Goal: Complete application form

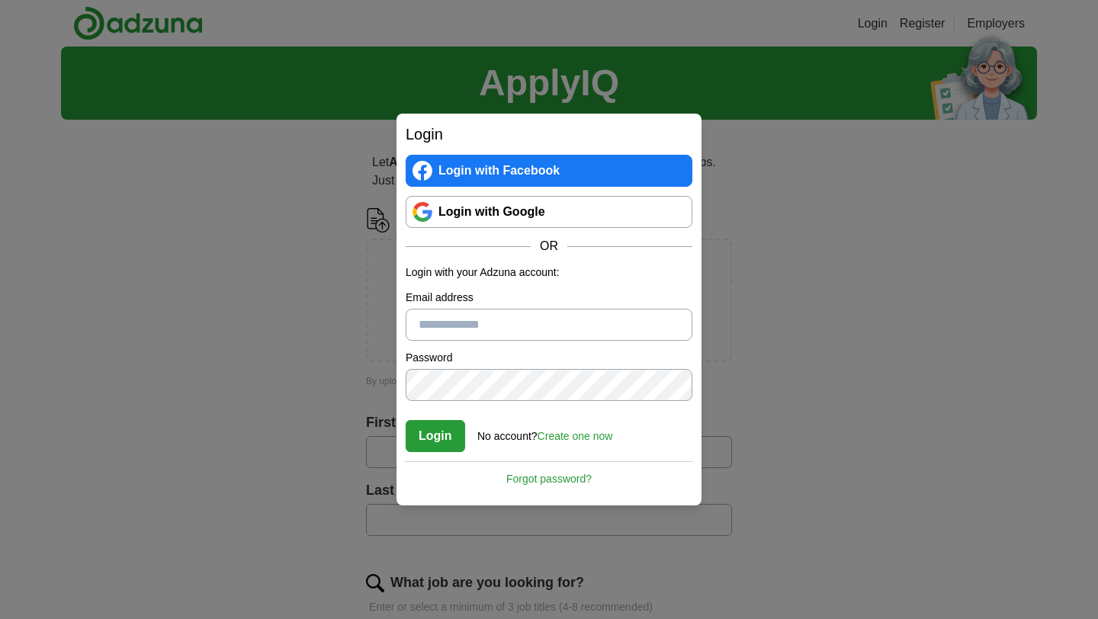
click at [535, 215] on link "Login with Google" at bounding box center [549, 212] width 287 height 32
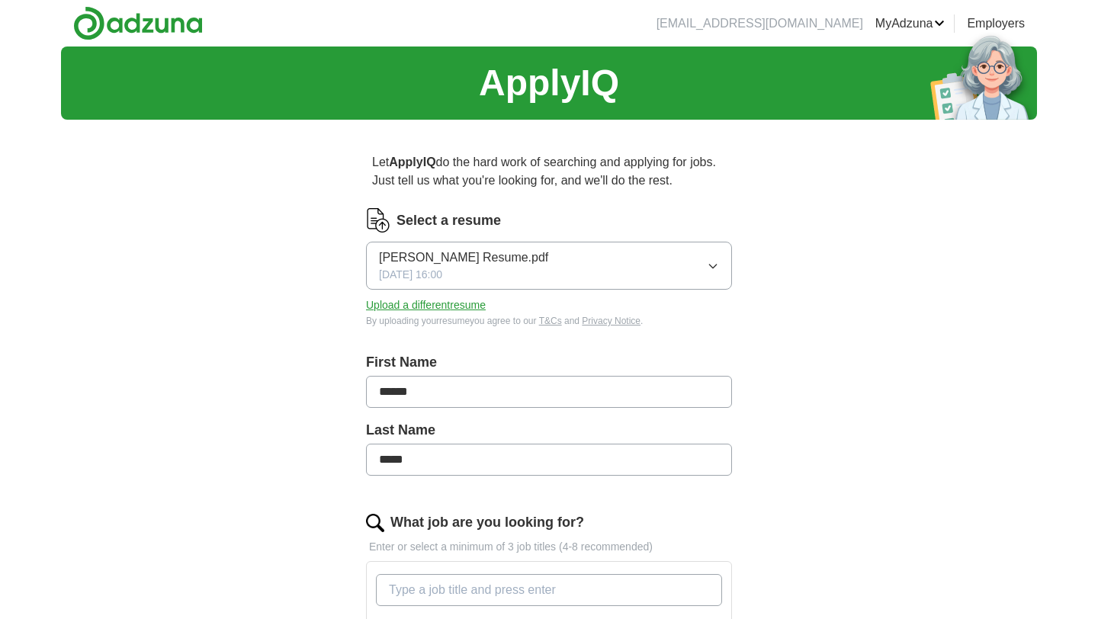
click at [710, 264] on icon "button" at bounding box center [713, 266] width 12 height 12
click at [441, 299] on button "Upload a different resume" at bounding box center [426, 305] width 120 height 16
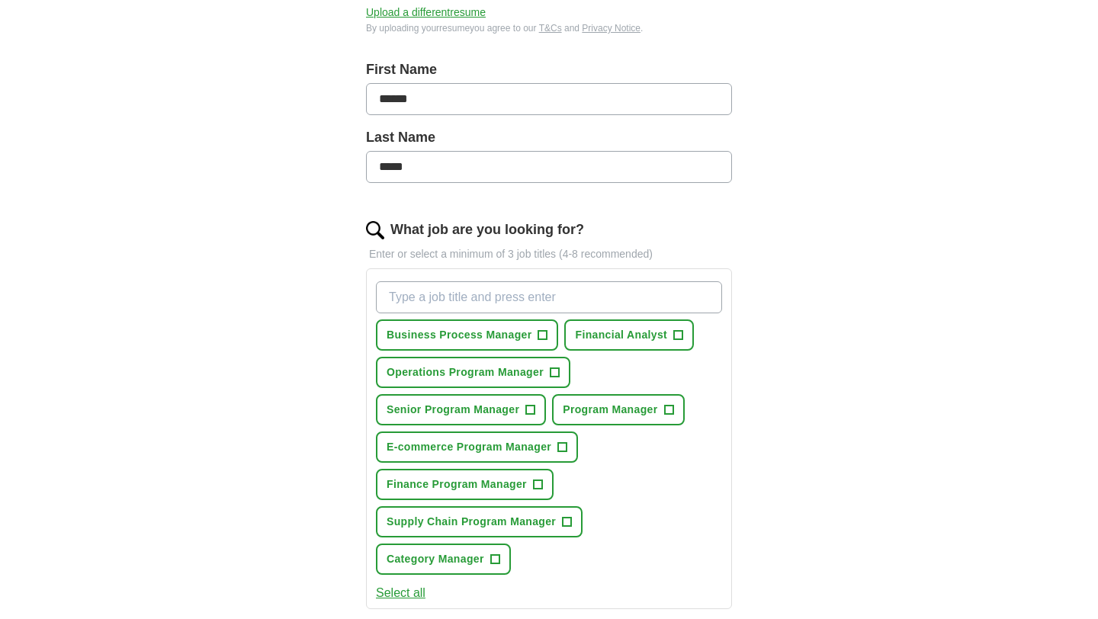
scroll to position [293, 0]
click at [446, 339] on span "Business Process Manager" at bounding box center [458, 334] width 145 height 16
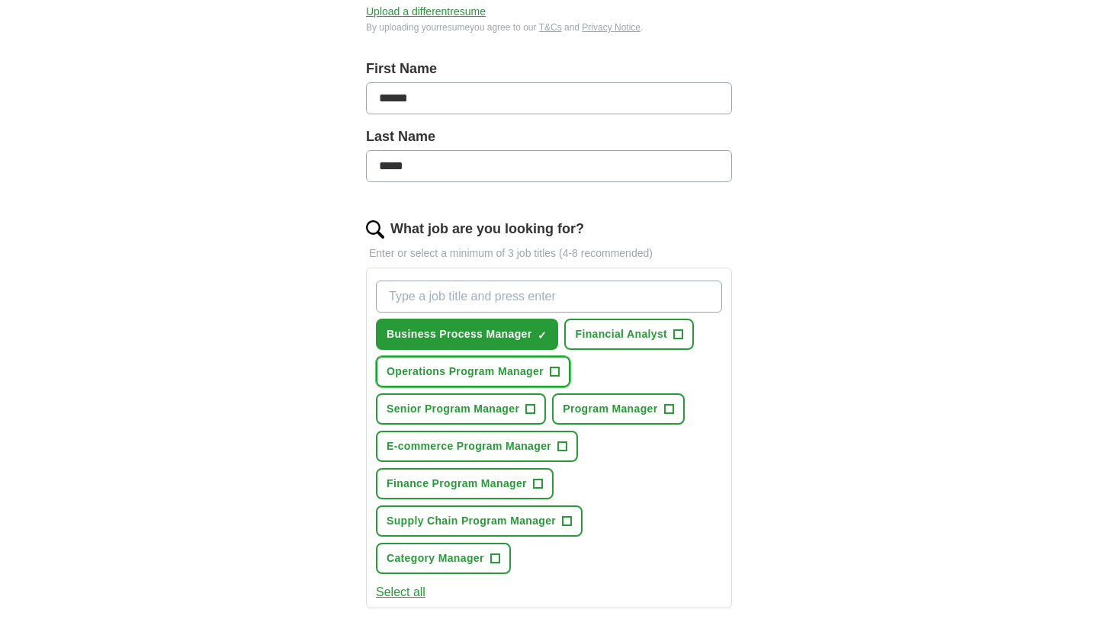
click at [431, 371] on span "Operations Program Manager" at bounding box center [464, 372] width 157 height 16
click at [614, 407] on span "Program Manager" at bounding box center [610, 409] width 95 height 16
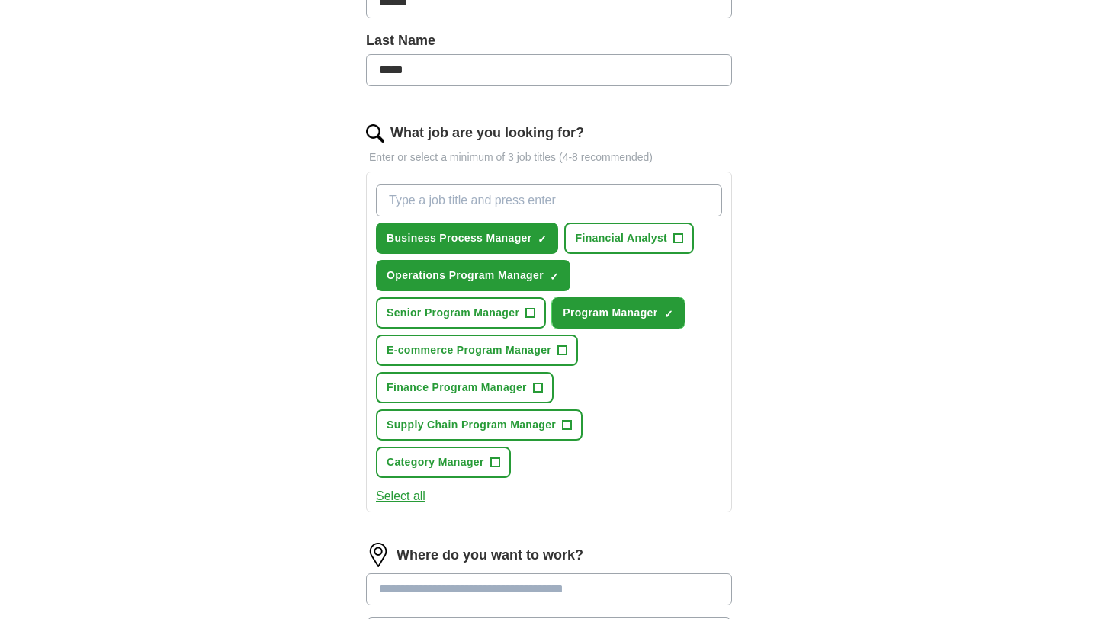
scroll to position [390, 0]
click at [427, 351] on span "E-commerce Program Manager" at bounding box center [468, 349] width 165 height 16
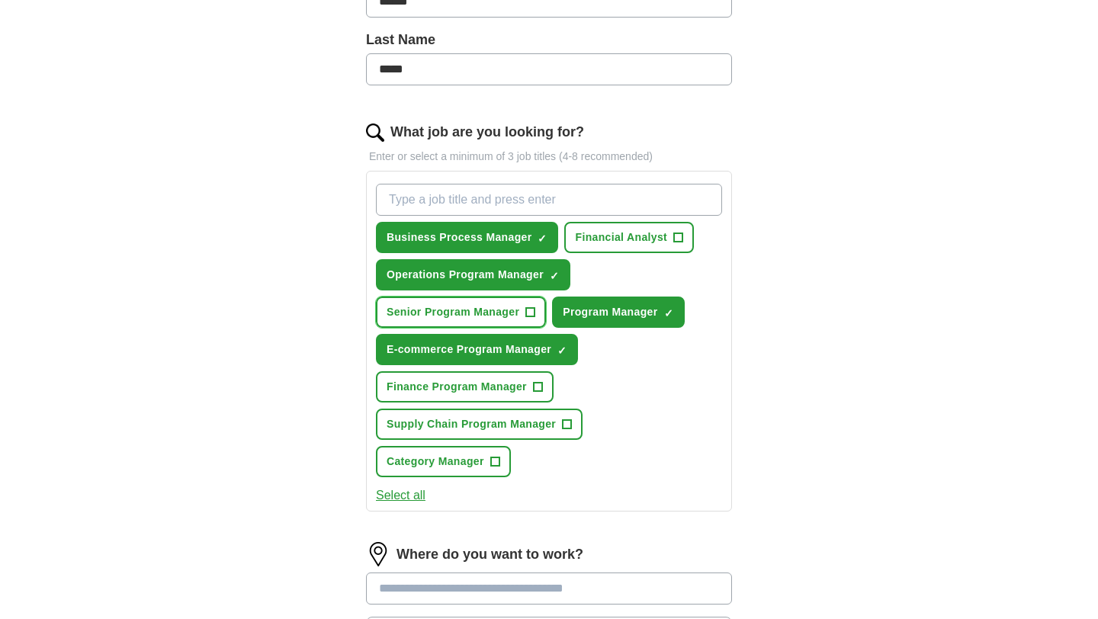
click at [425, 316] on span "Senior Program Manager" at bounding box center [452, 312] width 133 height 16
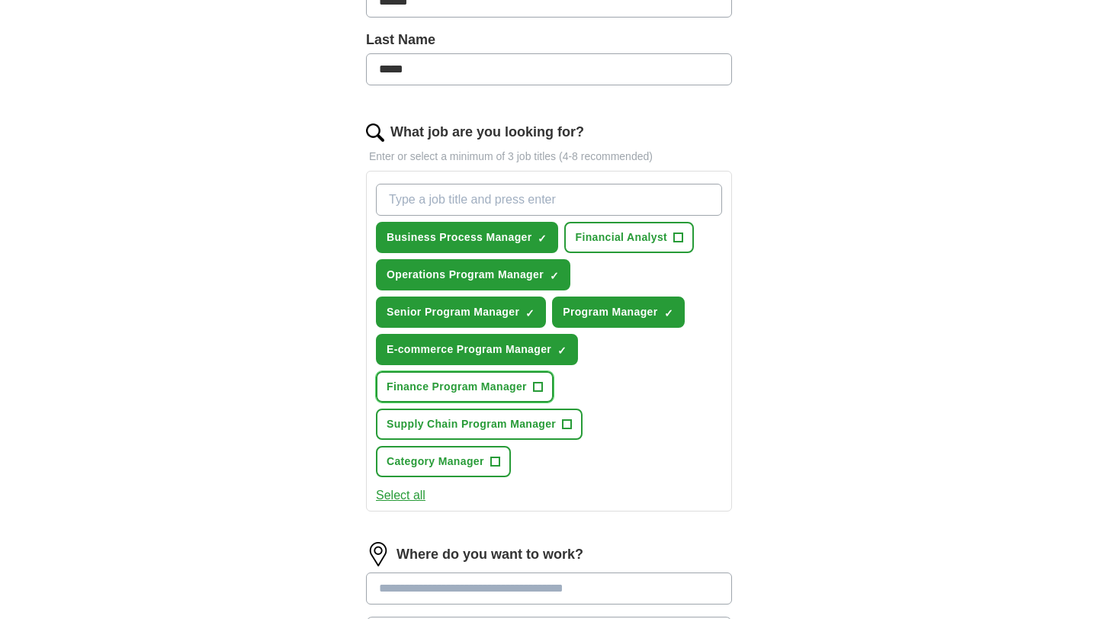
click at [430, 390] on span "Finance Program Manager" at bounding box center [456, 387] width 140 height 16
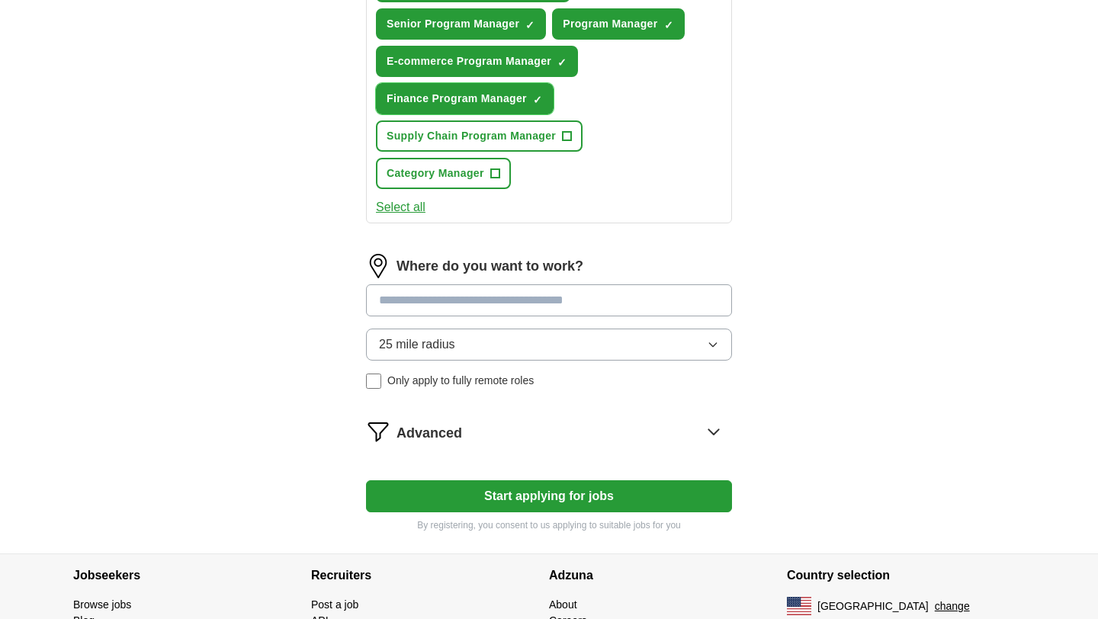
scroll to position [681, 0]
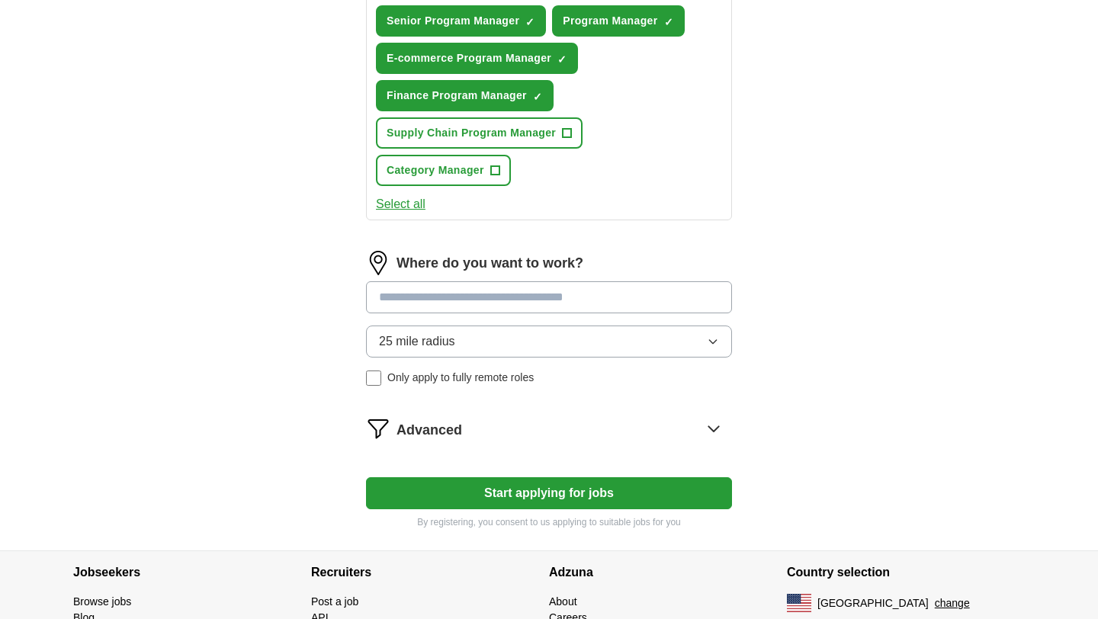
click at [528, 298] on input at bounding box center [549, 297] width 366 height 32
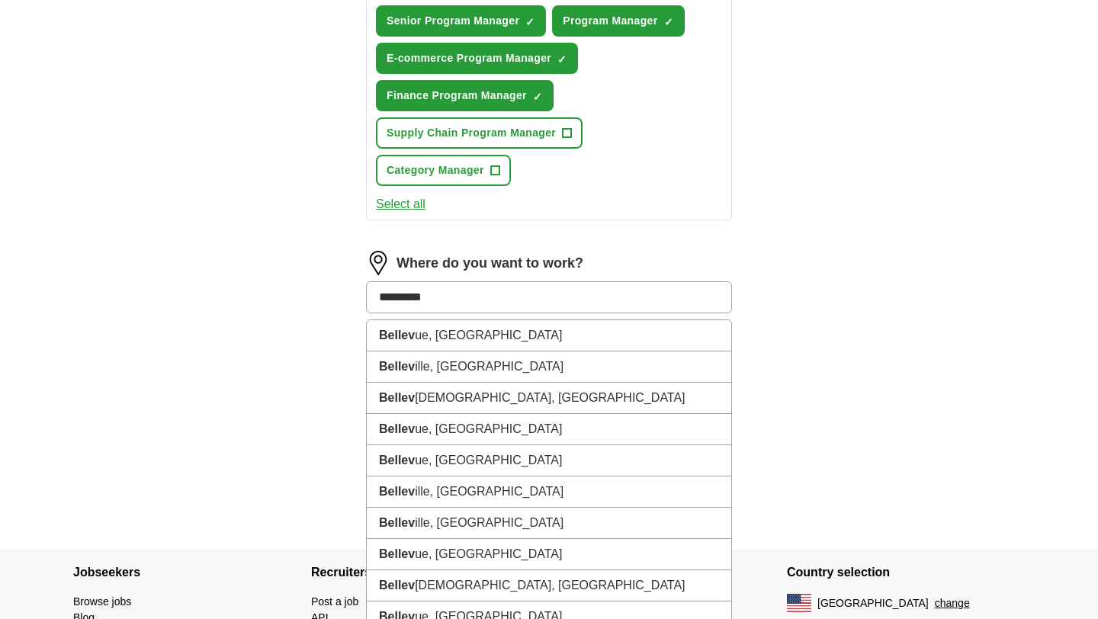
type input "*********"
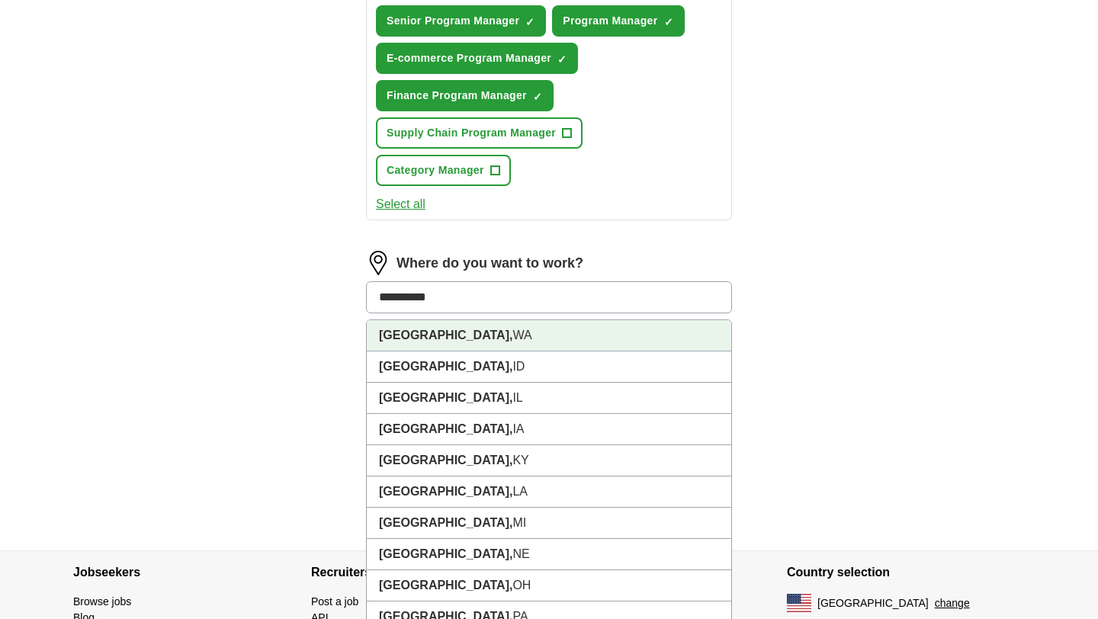
click at [492, 335] on li "Bellevue, WA" at bounding box center [549, 335] width 364 height 31
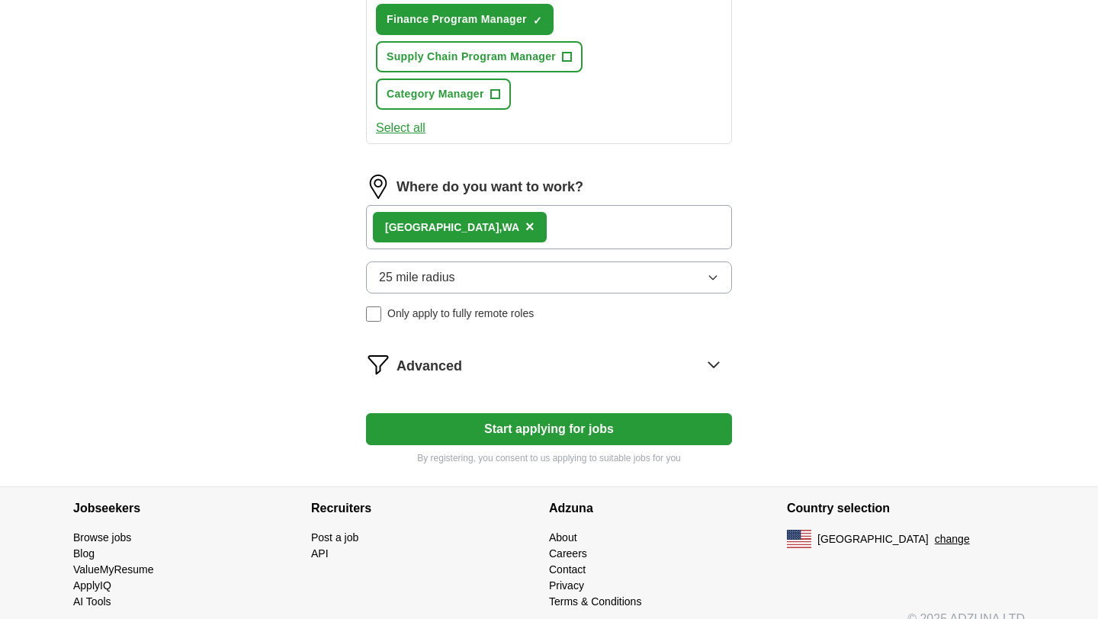
scroll to position [779, 0]
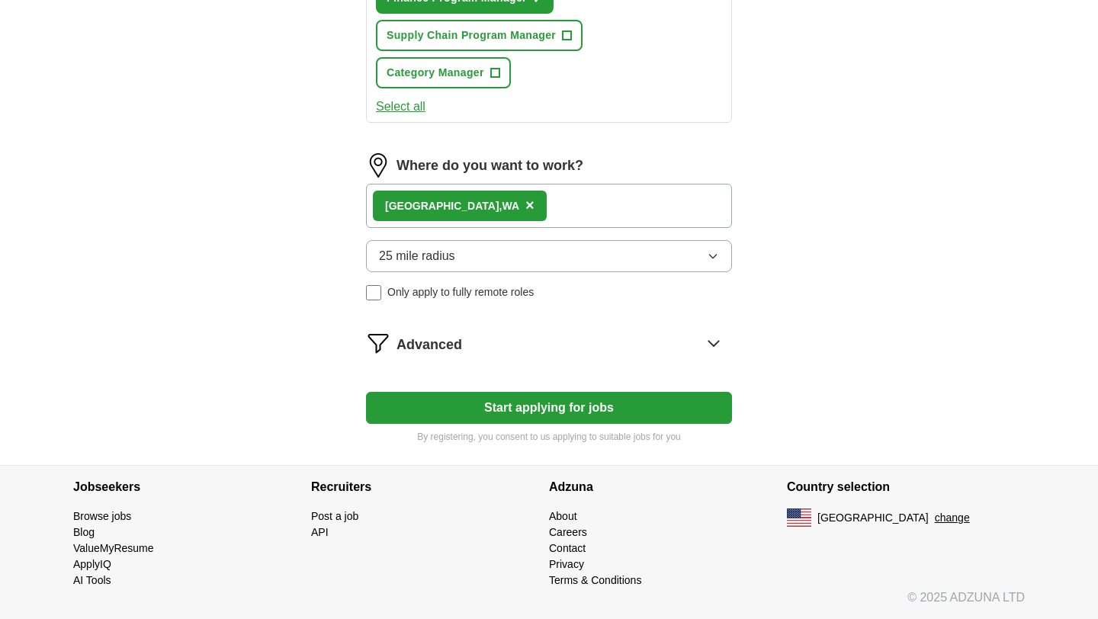
click at [707, 348] on icon at bounding box center [713, 343] width 24 height 24
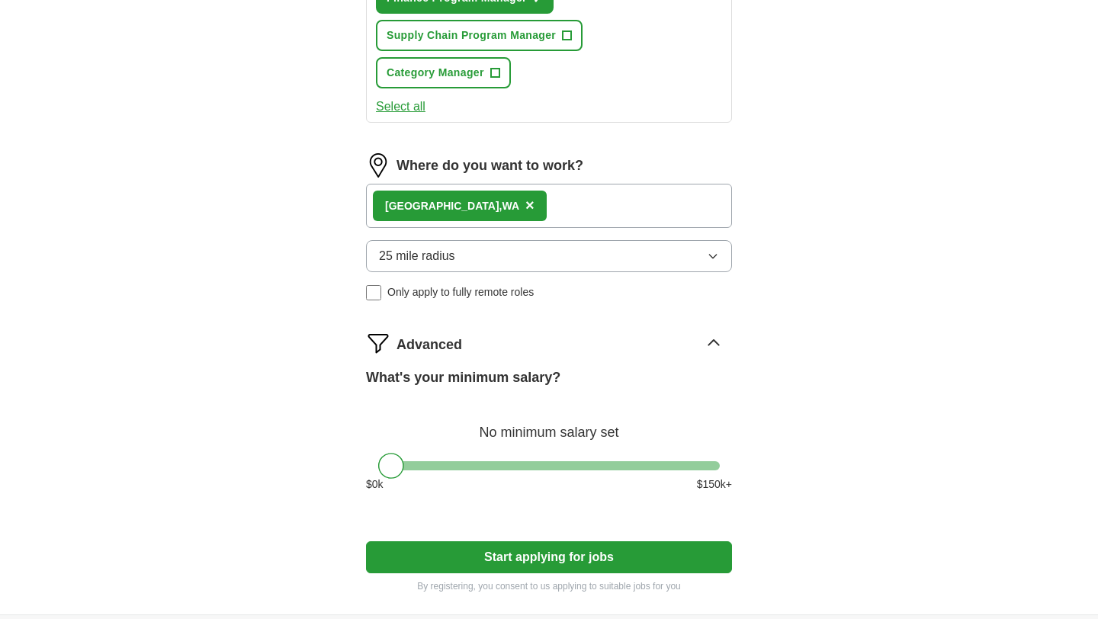
click at [542, 560] on button "Start applying for jobs" at bounding box center [549, 557] width 366 height 32
select select "**"
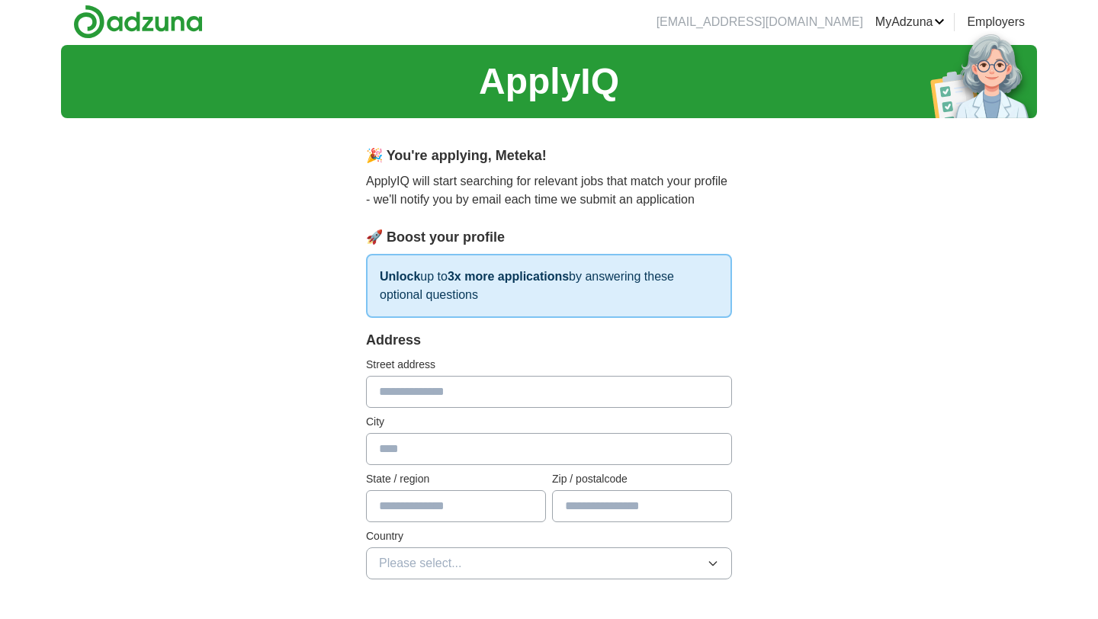
scroll to position [0, 0]
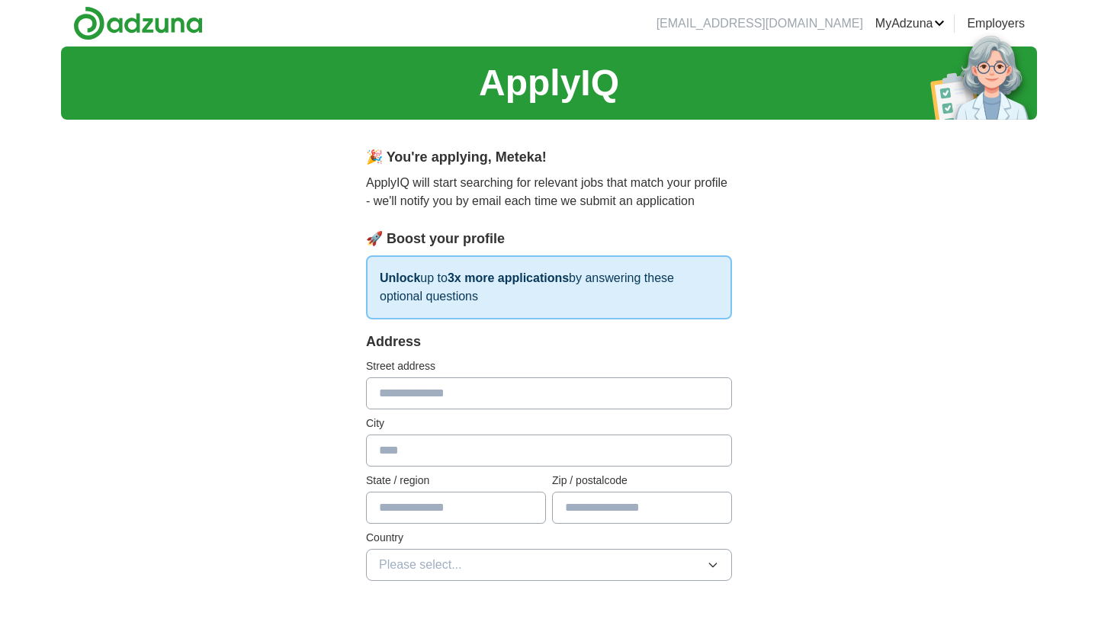
click at [446, 390] on input "text" at bounding box center [549, 393] width 366 height 32
type input "**********"
type input "********"
type input "**"
type input "*****"
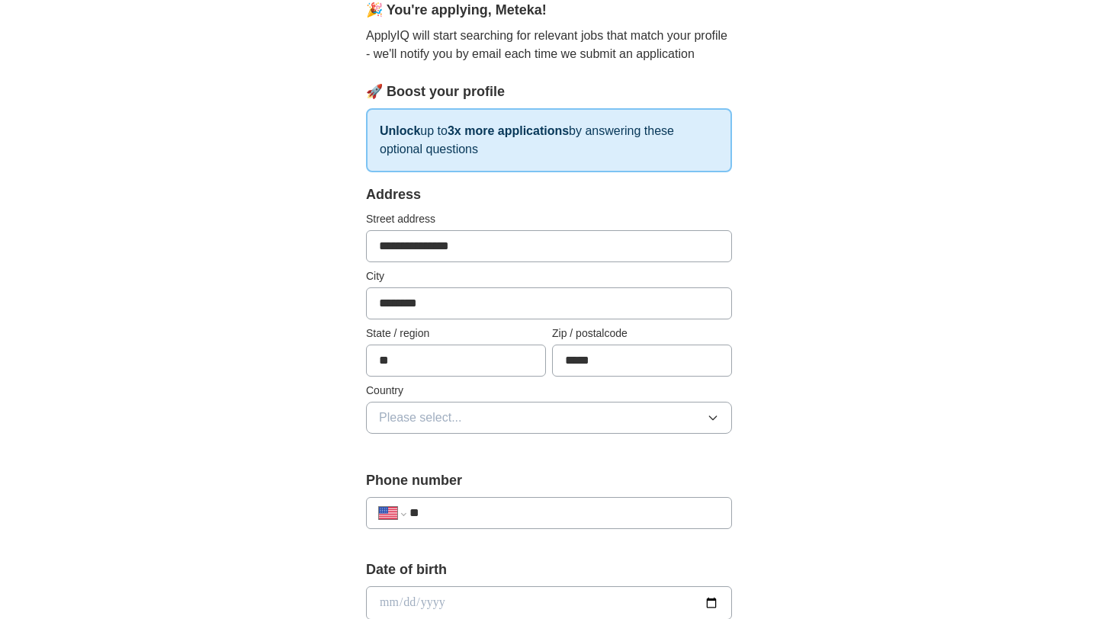
scroll to position [169, 0]
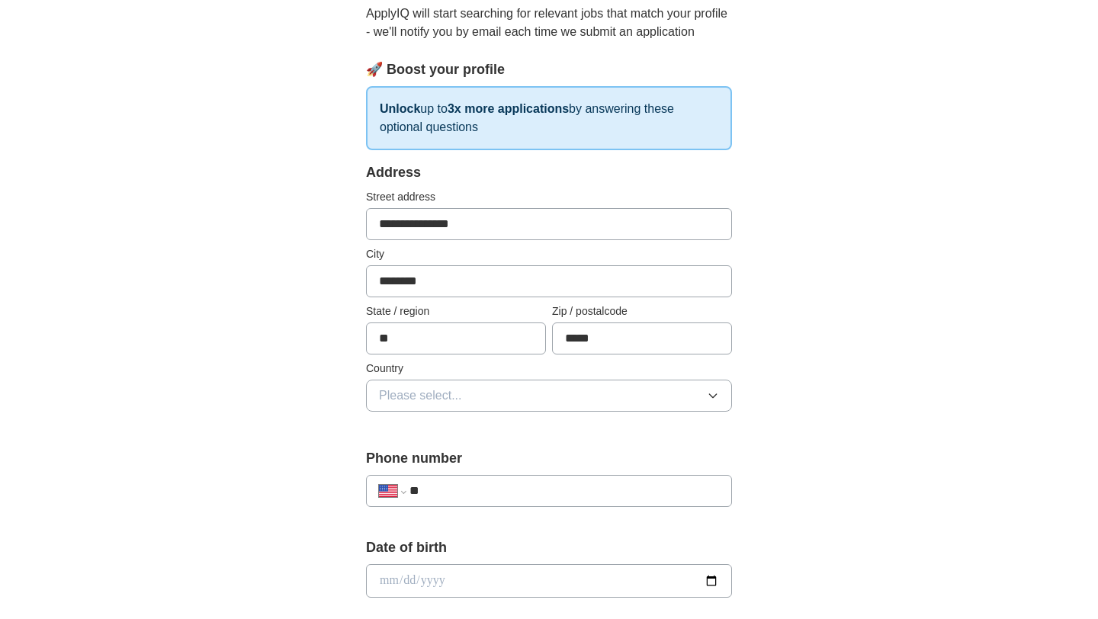
click at [708, 397] on icon "button" at bounding box center [713, 396] width 12 height 12
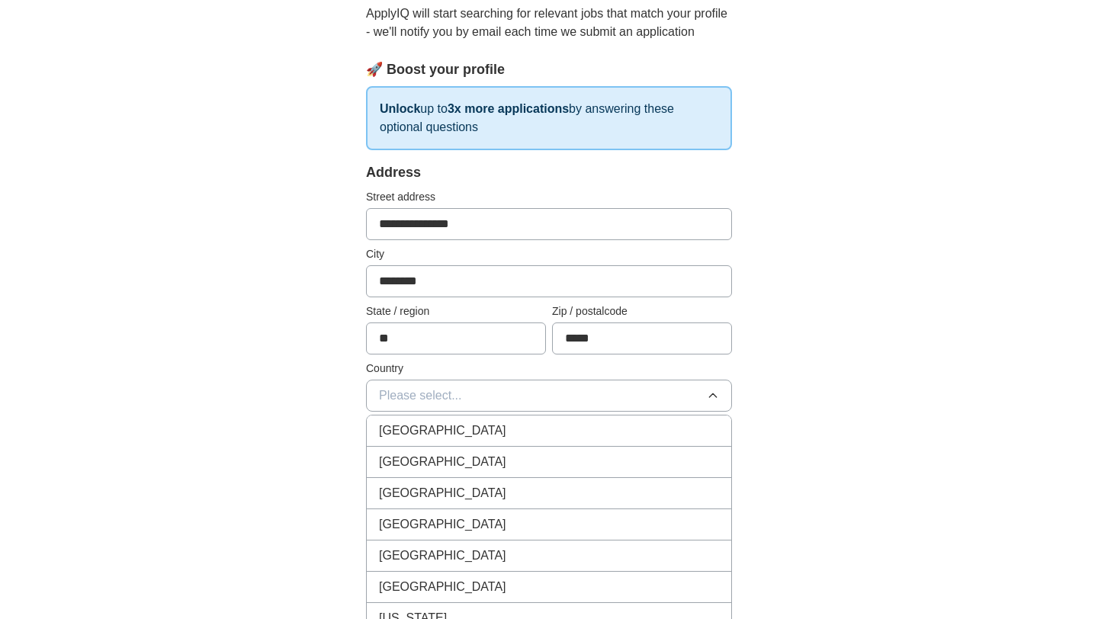
click at [521, 460] on div "United States" at bounding box center [549, 462] width 340 height 18
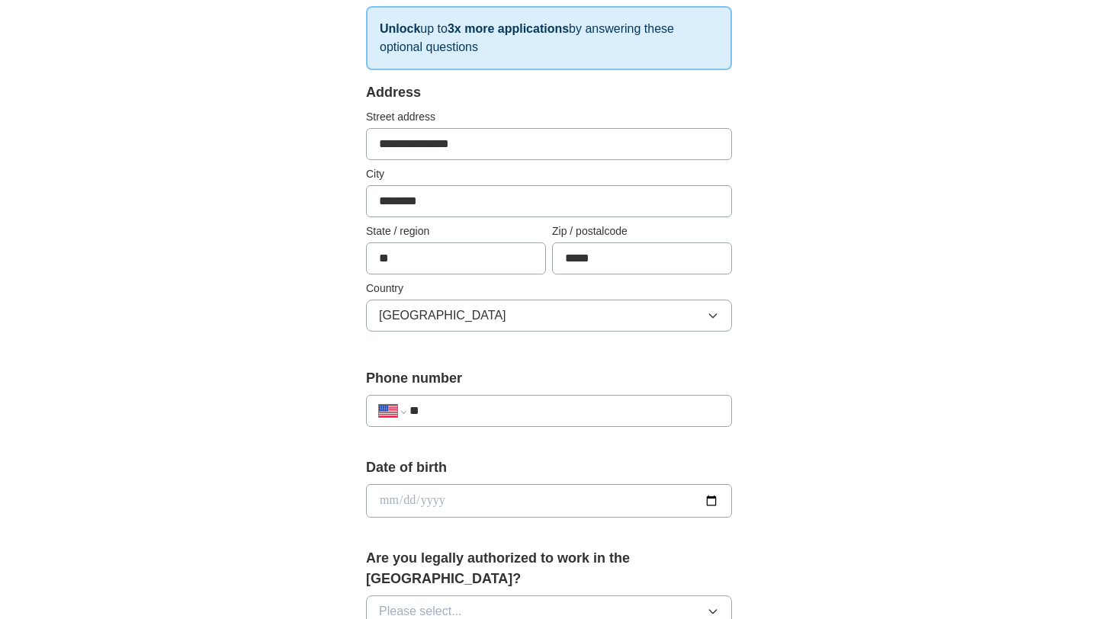
scroll to position [261, 0]
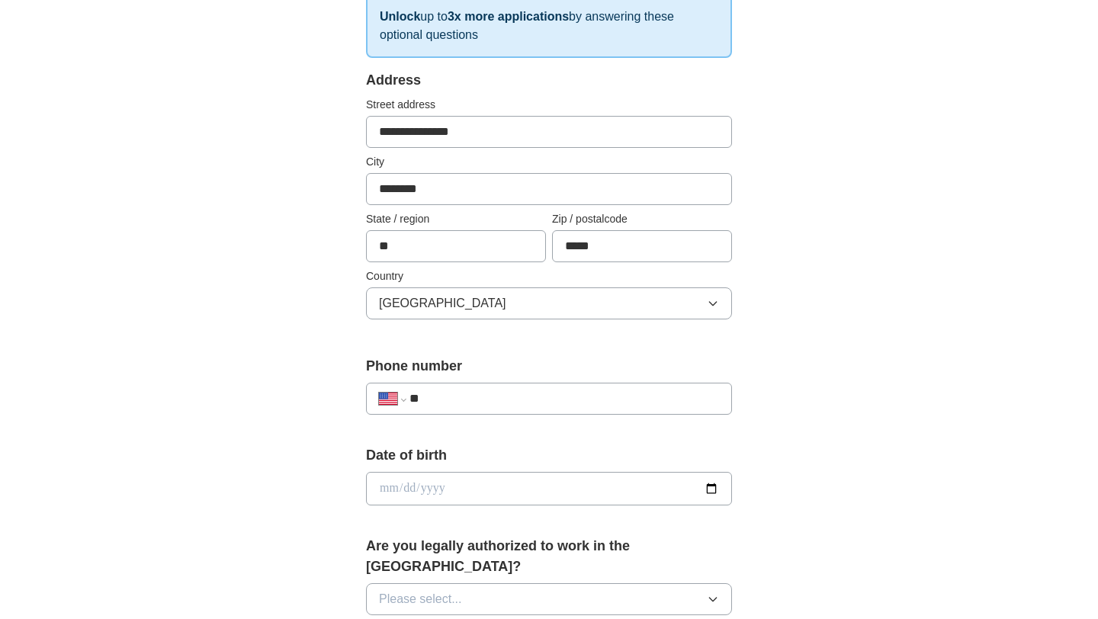
click at [493, 391] on input "**" at bounding box center [563, 399] width 309 height 18
type input "**********"
click at [443, 489] on input "date" at bounding box center [549, 489] width 366 height 34
click at [804, 458] on div "**********" at bounding box center [549, 479] width 976 height 1388
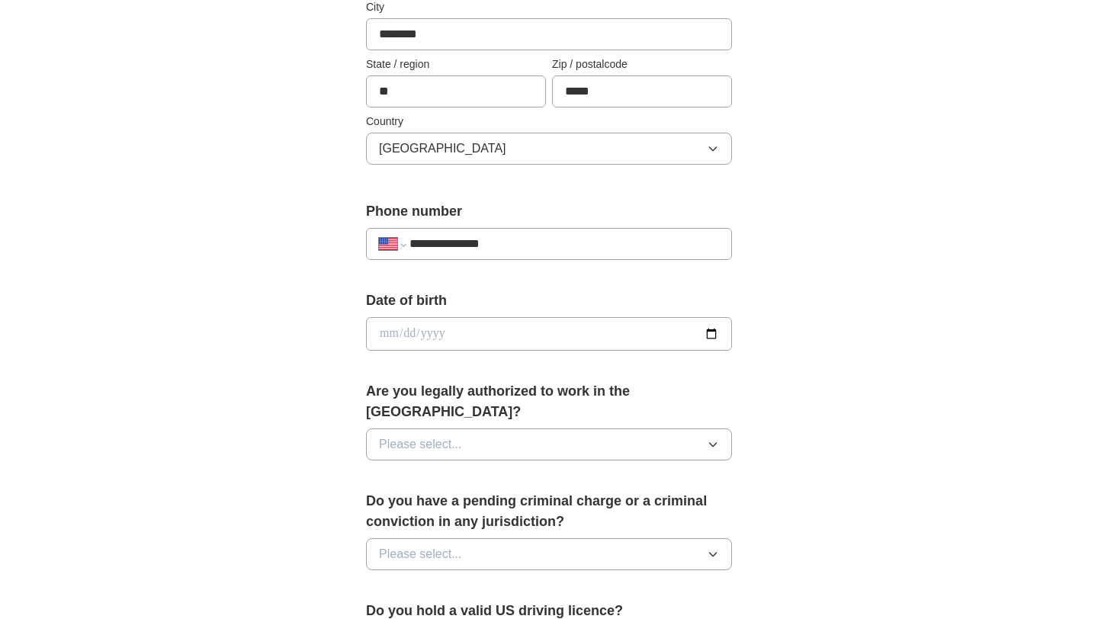
scroll to position [434, 0]
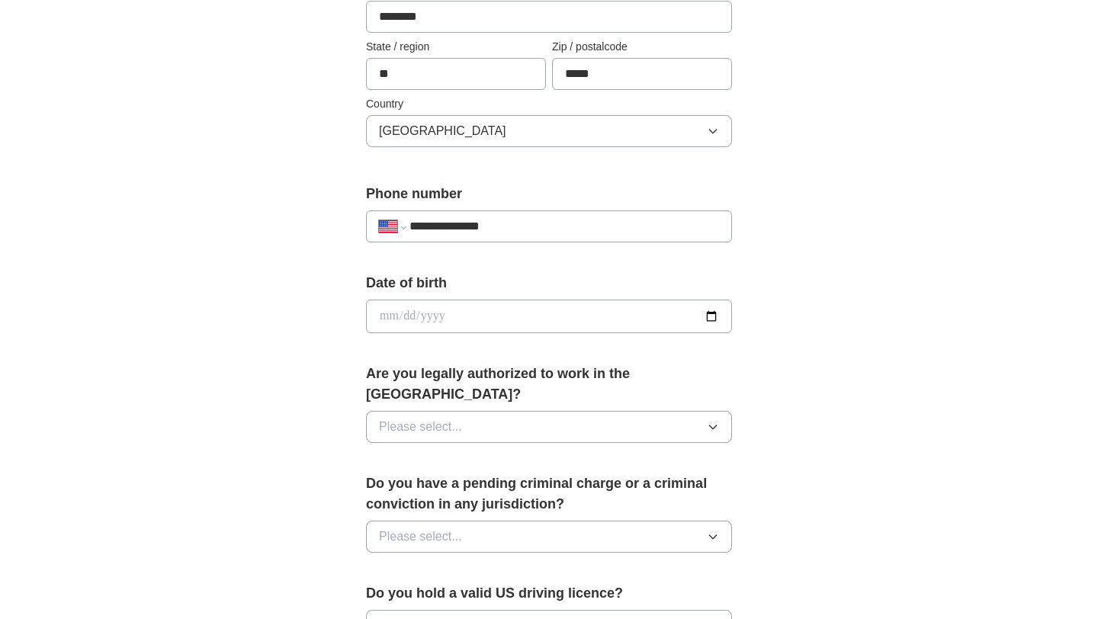
click at [713, 421] on icon "button" at bounding box center [713, 427] width 12 height 12
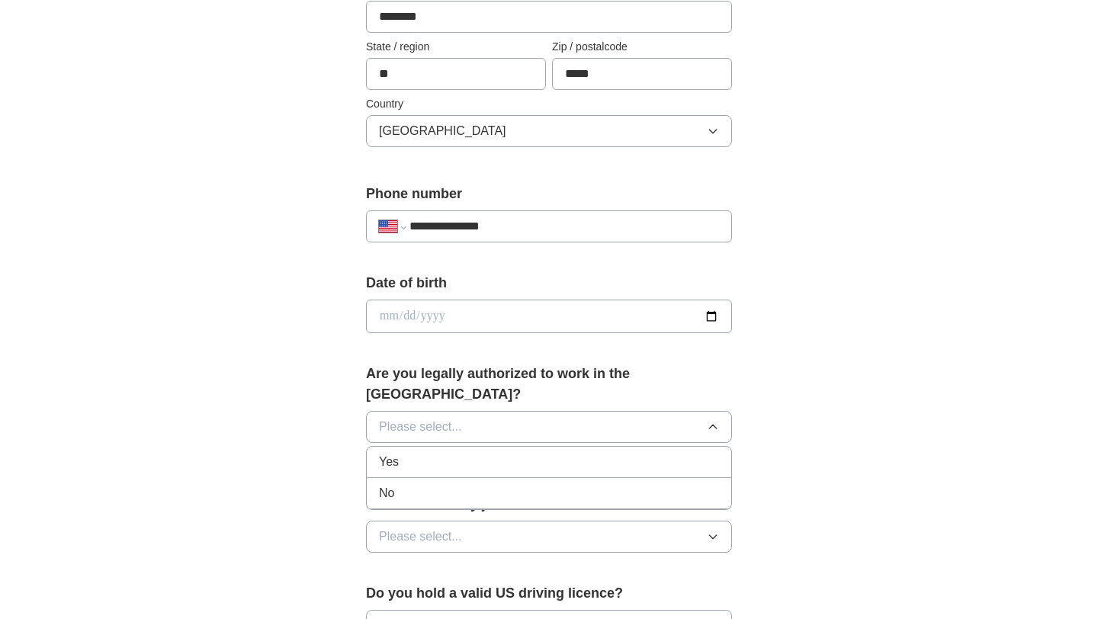
click at [619, 453] on div "Yes" at bounding box center [549, 462] width 340 height 18
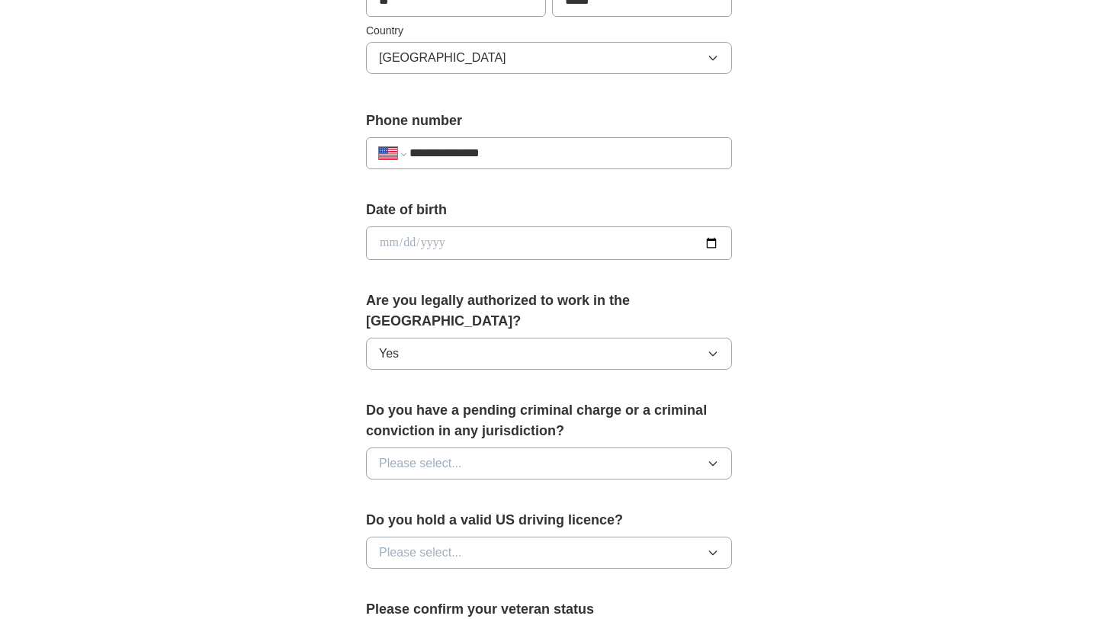
scroll to position [524, 0]
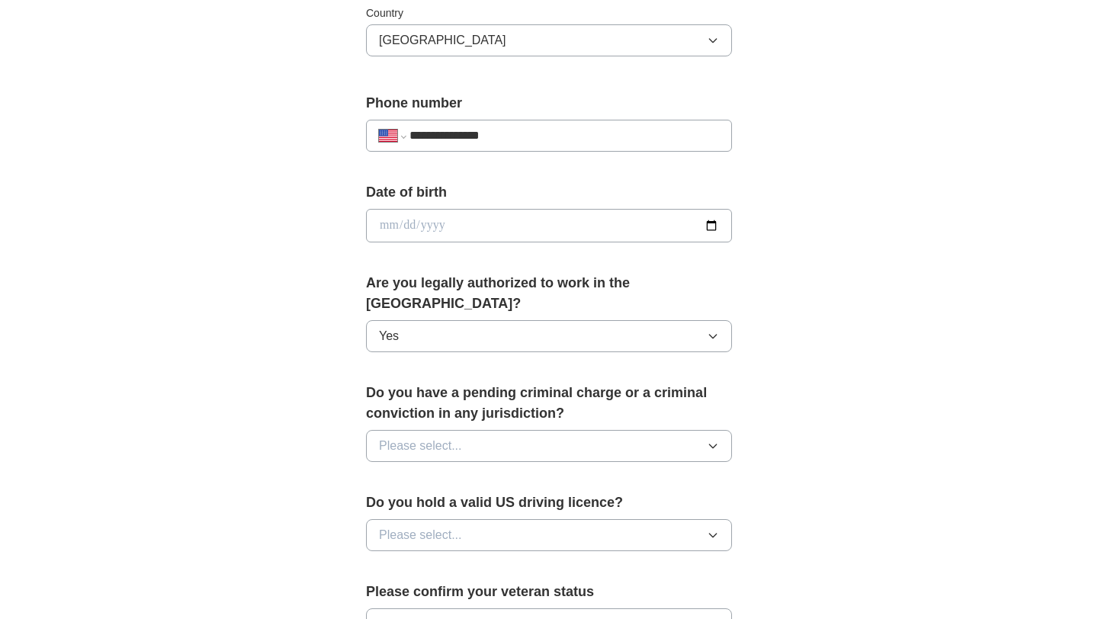
click at [713, 436] on button "Please select..." at bounding box center [549, 446] width 366 height 32
click at [646, 503] on div "No" at bounding box center [549, 512] width 340 height 18
click at [712, 529] on icon "button" at bounding box center [713, 535] width 12 height 12
click at [569, 561] on div "Yes" at bounding box center [549, 570] width 340 height 18
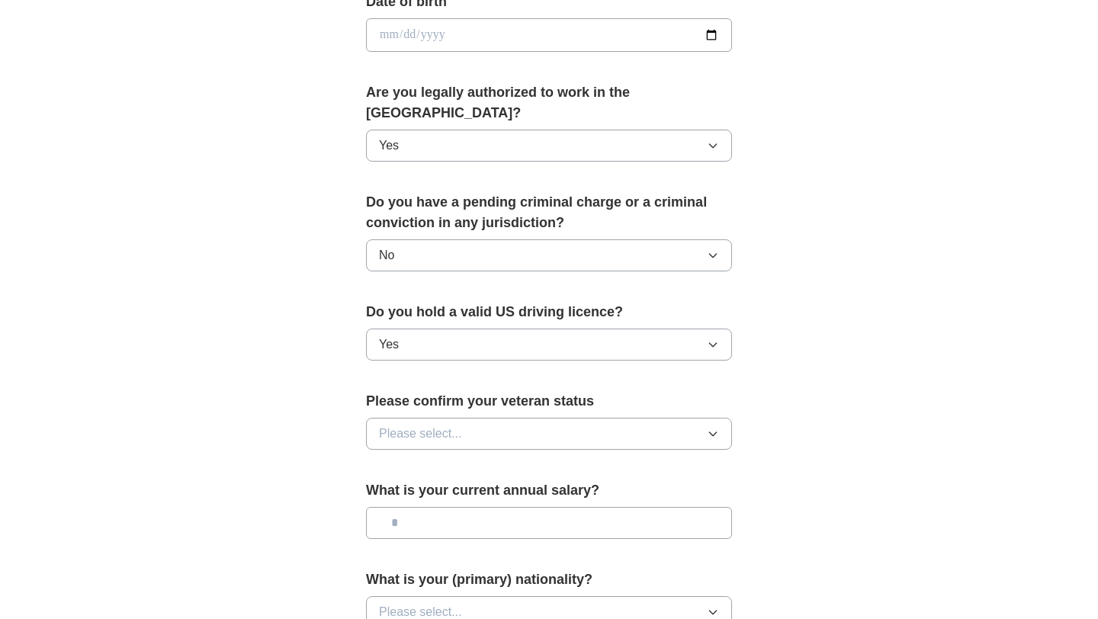
scroll to position [718, 0]
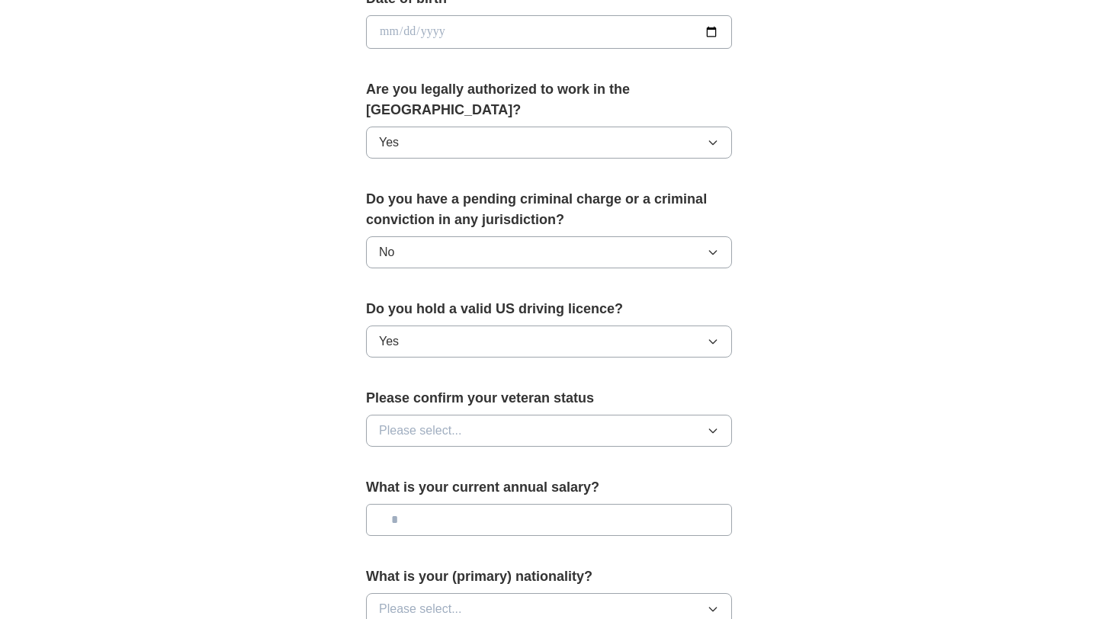
click at [707, 425] on icon "button" at bounding box center [713, 431] width 12 height 12
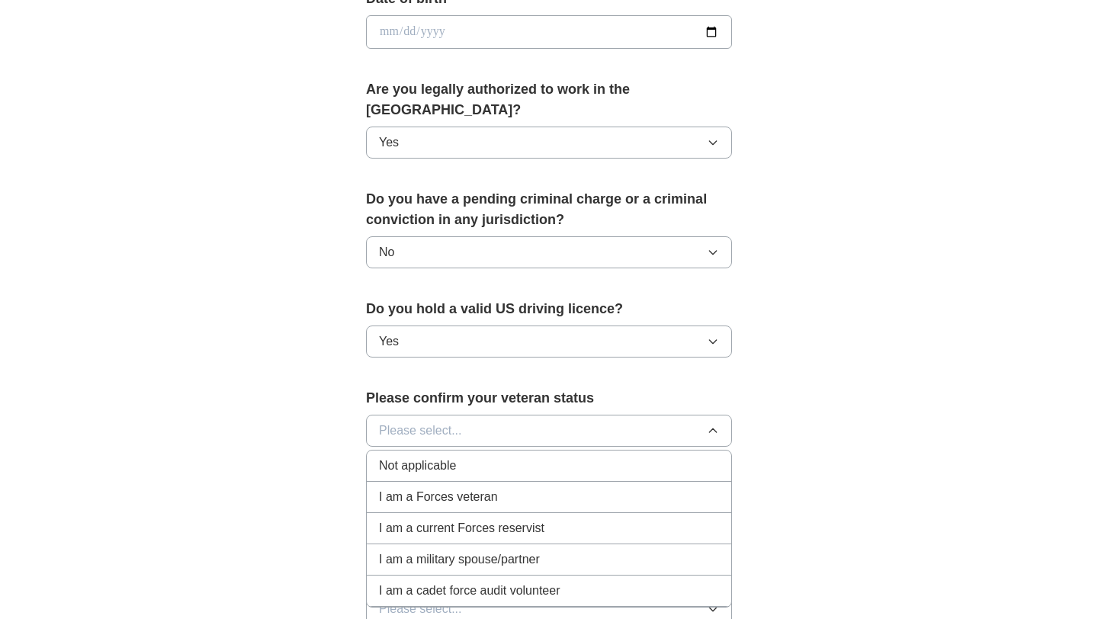
click at [514, 457] on div "Not applicable" at bounding box center [549, 466] width 340 height 18
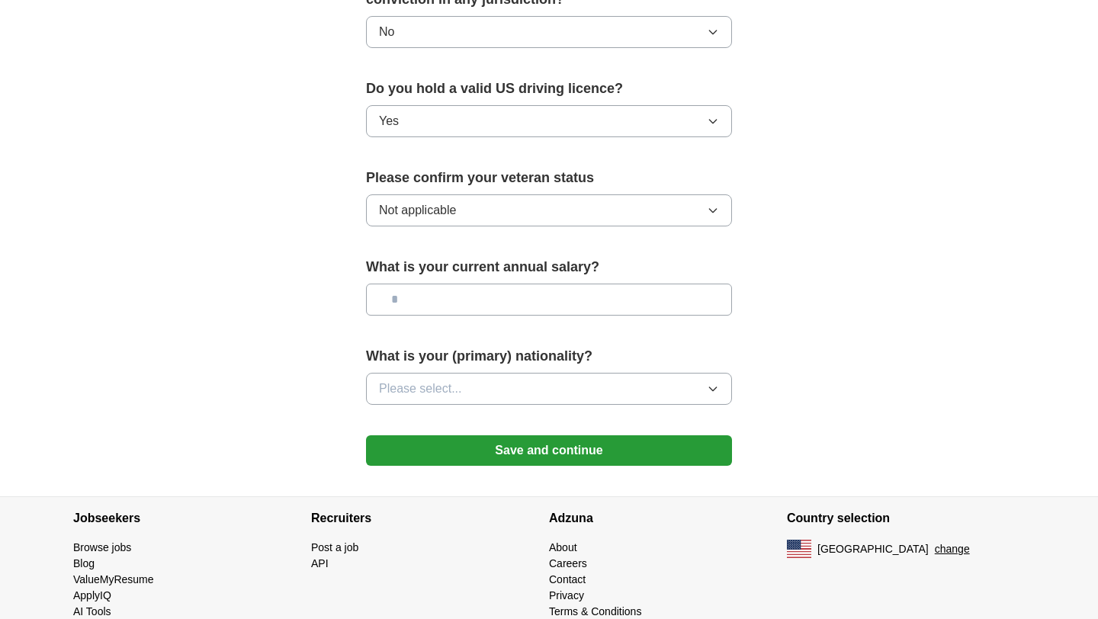
scroll to position [948, 0]
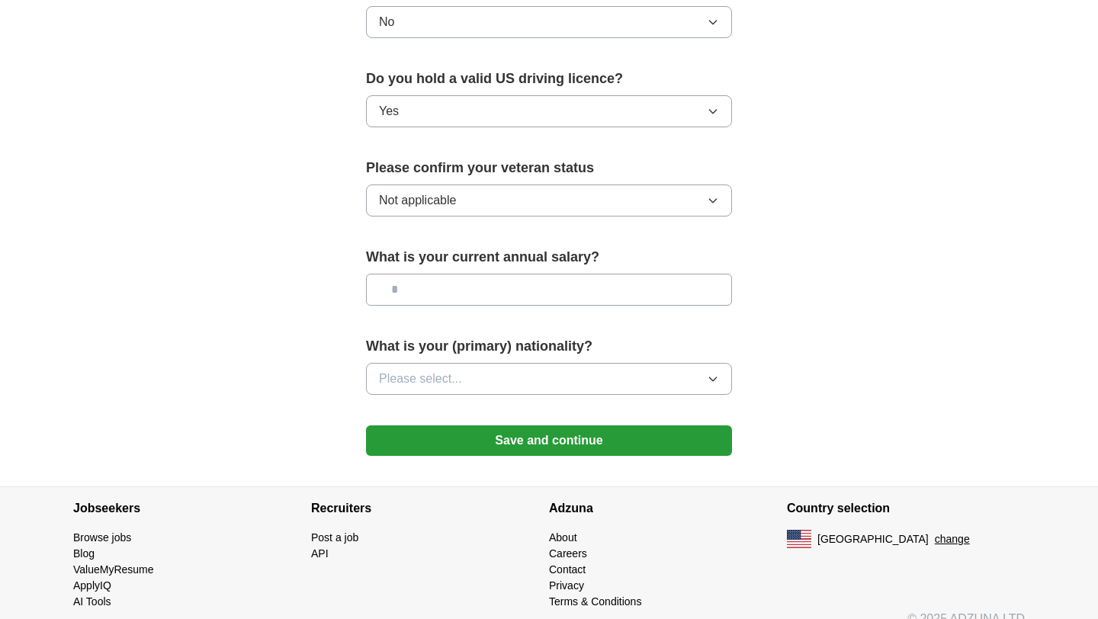
click at [576, 425] on button "Save and continue" at bounding box center [549, 440] width 366 height 30
